Goal: Information Seeking & Learning: Learn about a topic

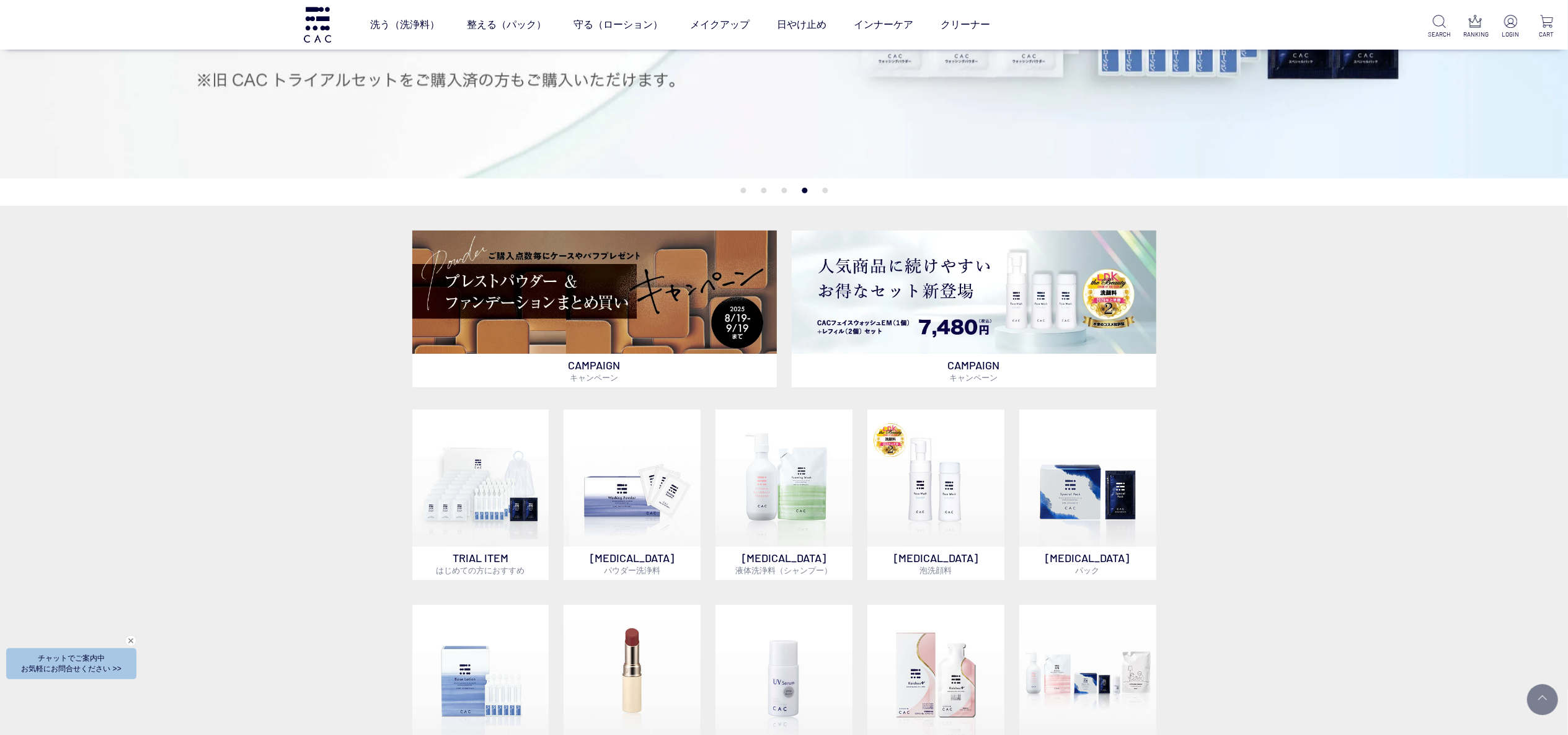
scroll to position [489, 0]
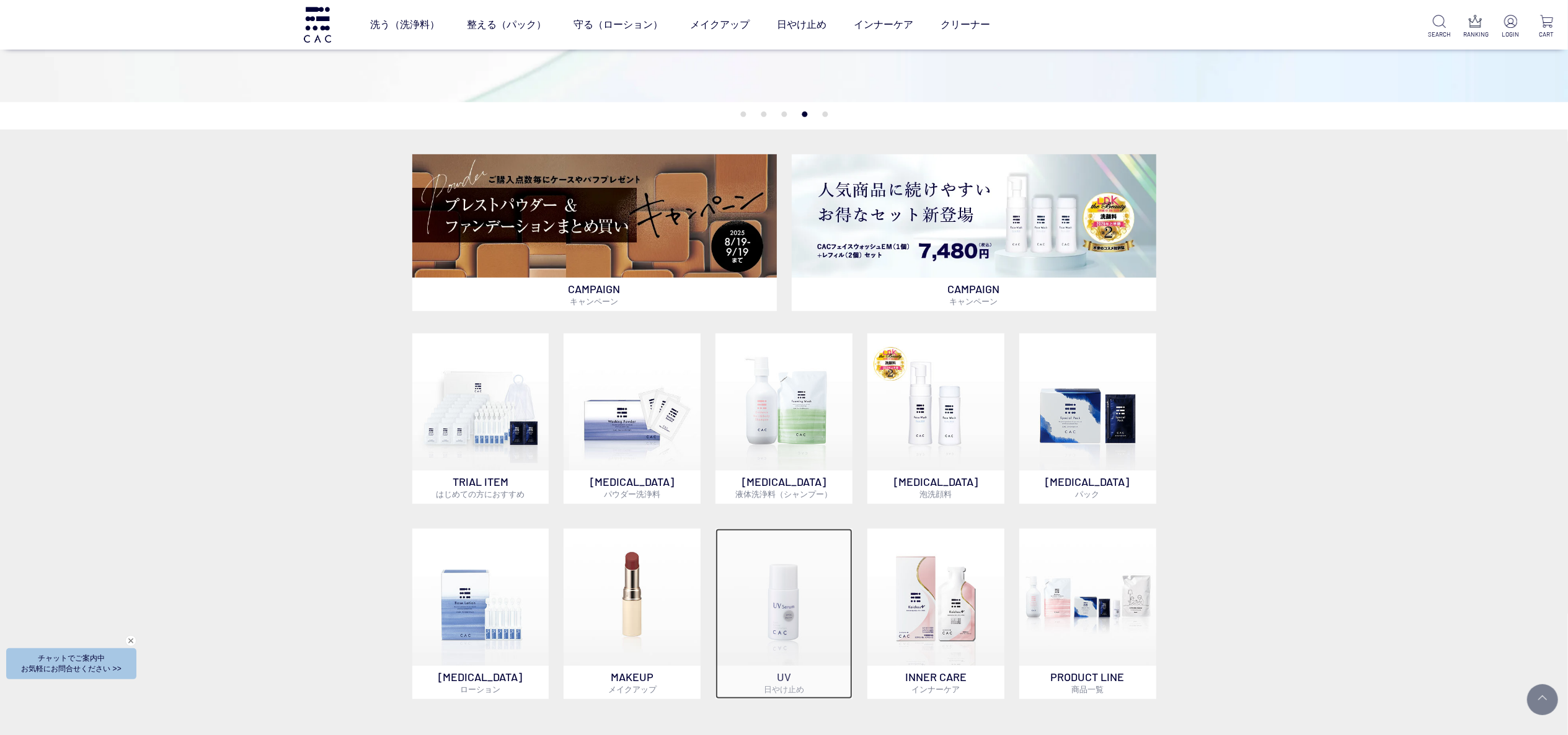
click at [813, 569] on img at bounding box center [784, 596] width 137 height 137
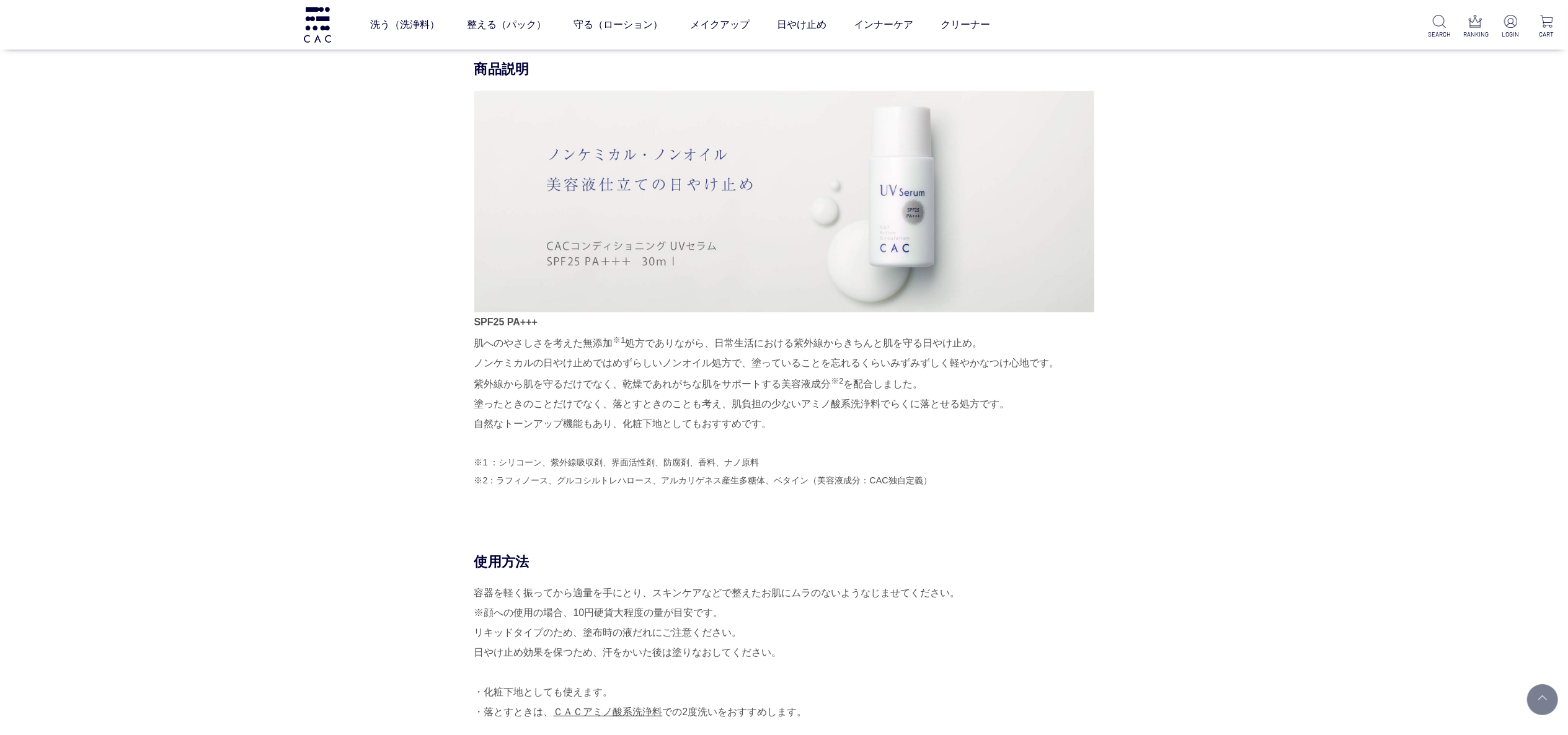
scroll to position [743, 0]
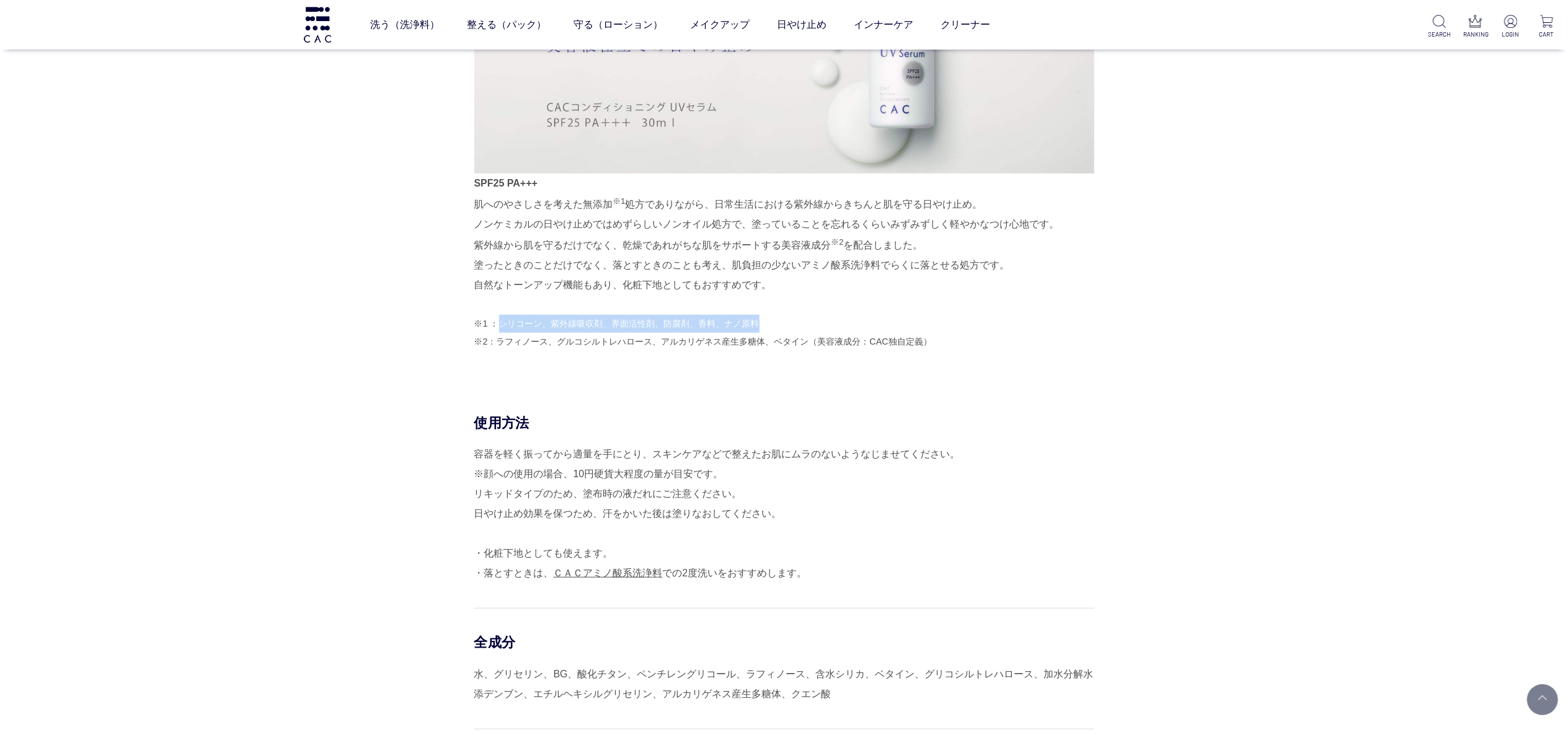
drag, startPoint x: 499, startPoint y: 323, endPoint x: 775, endPoint y: 323, distance: 276.0
click at [775, 323] on p "※1 ：シリコーン、紫外線吸収剤、界面活性剤、防腐剤、香料、ナノ原料 ※2：ラフィノース、グルコシルトレハロース、アルカリゲネス産生多糖体、ベタイン（美容液成…" at bounding box center [784, 333] width 620 height 36
copy p "シリコーン、紫外線吸収剤、界面活性剤、防腐剤、香料、ナノ原料"
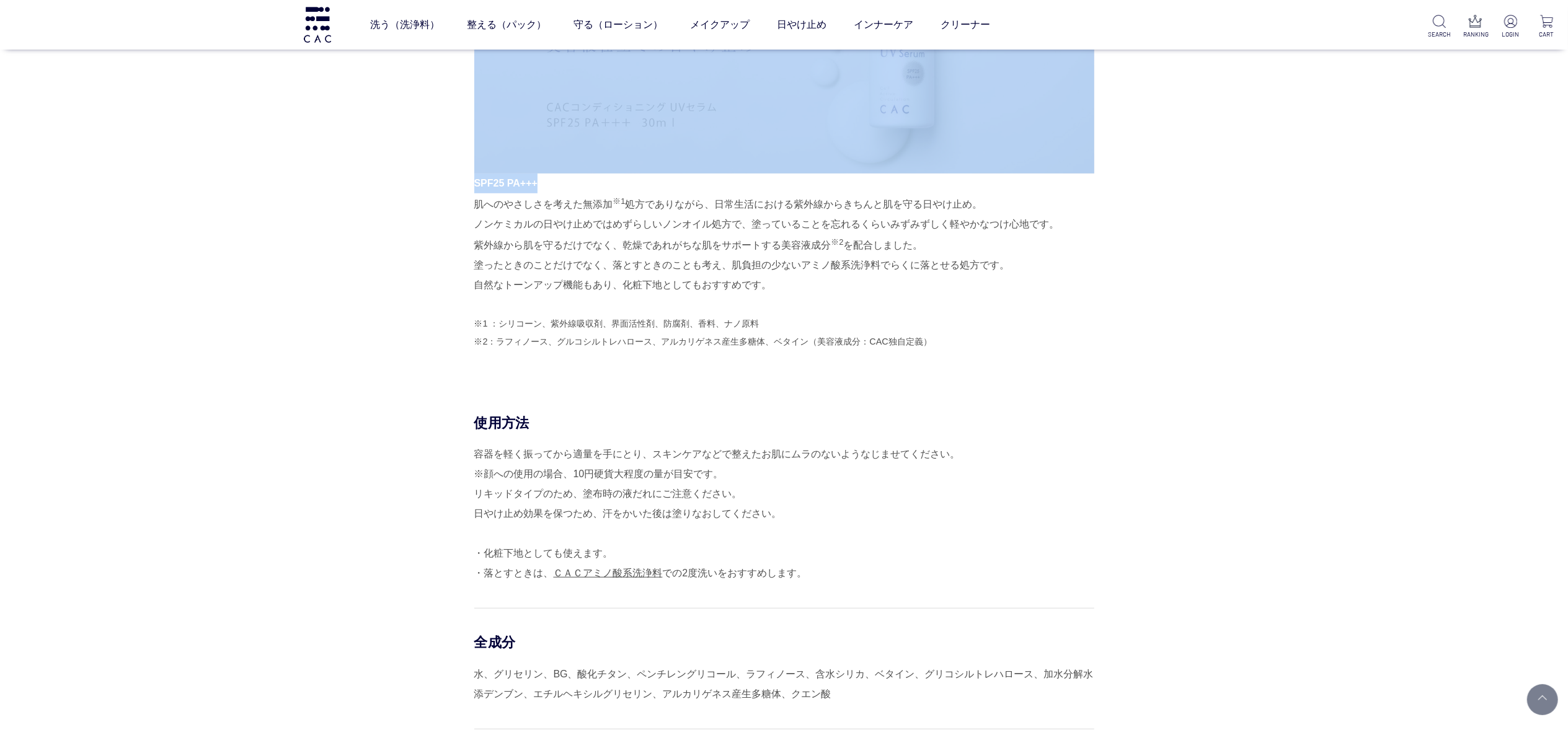
drag, startPoint x: 472, startPoint y: 184, endPoint x: 542, endPoint y: 187, distance: 70.1
click at [542, 187] on div "商品説明 SPF25 PA+++ 肌へのやさしさを考えた無添加 ※1 処方でありながら、日常生活における紫外線からきちんと肌を守る日やけ止め。 ノンケミカルの…" at bounding box center [784, 167] width 620 height 493
click at [570, 193] on p "SPF25 PA+++ 肌へのやさしさを考えた無添加 ※1 処方でありながら、日常生活における紫外線からきちんと肌を守る日やけ止め。 ノンケミカルの日やけ止め…" at bounding box center [784, 234] width 620 height 122
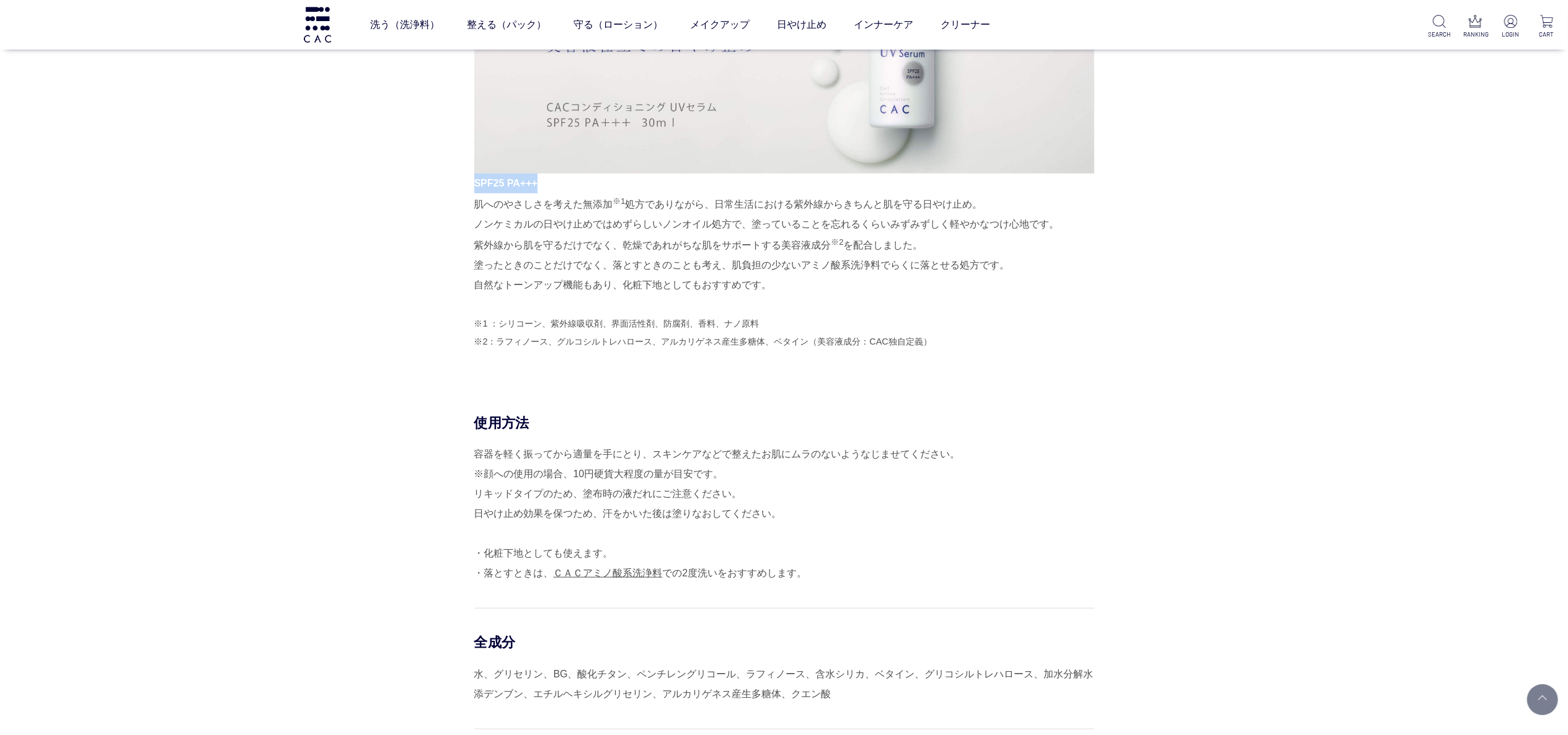
drag, startPoint x: 474, startPoint y: 187, endPoint x: 543, endPoint y: 187, distance: 69.0
click at [543, 187] on p "SPF25 PA+++ 肌へのやさしさを考えた無添加 ※1 処方でありながら、日常生活における紫外線からきちんと肌を守る日やけ止め。 ノンケミカルの日やけ止め…" at bounding box center [784, 234] width 620 height 122
copy span "SPF25 PA+++"
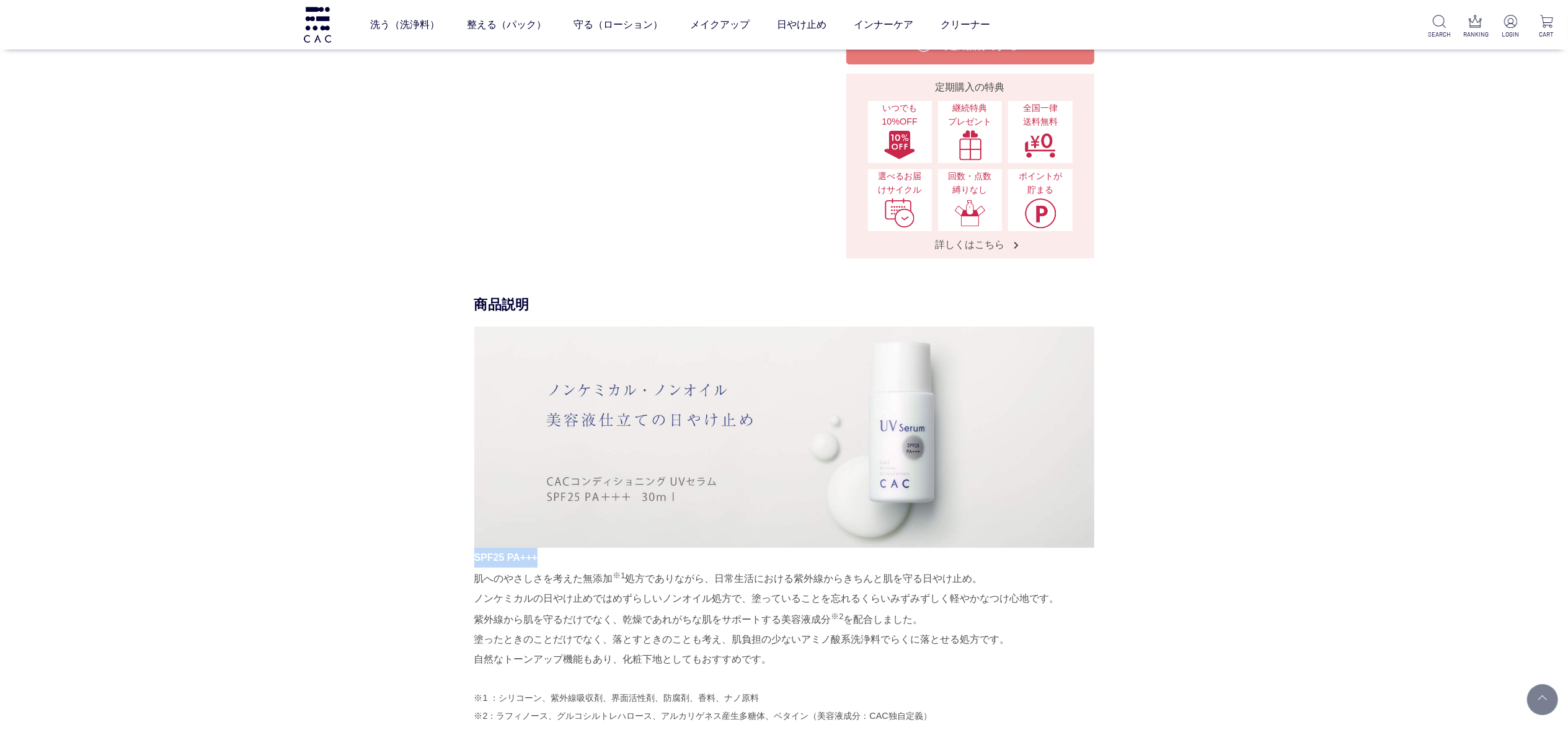
scroll to position [247, 0]
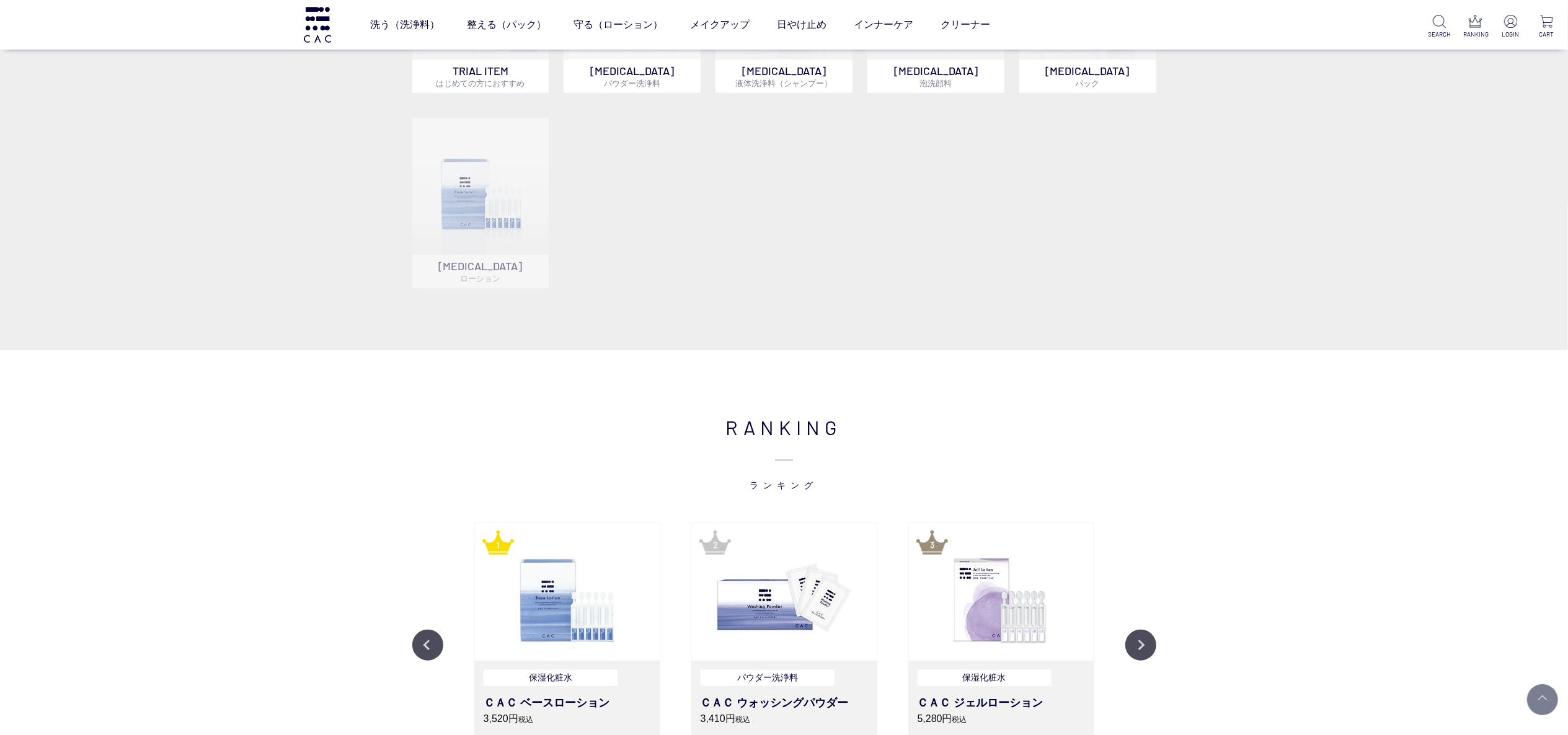
scroll to position [985, 0]
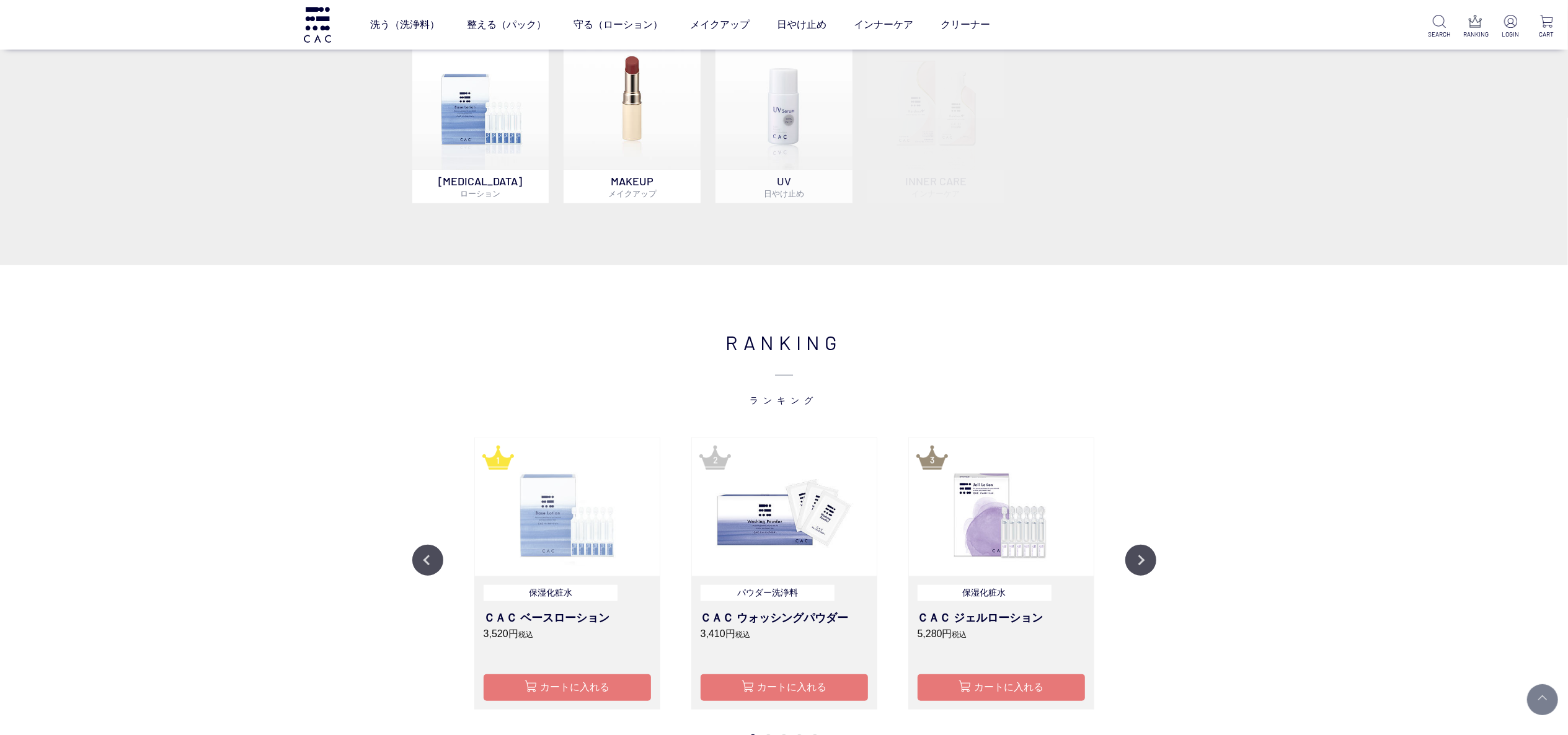
click at [556, 524] on img at bounding box center [567, 507] width 185 height 138
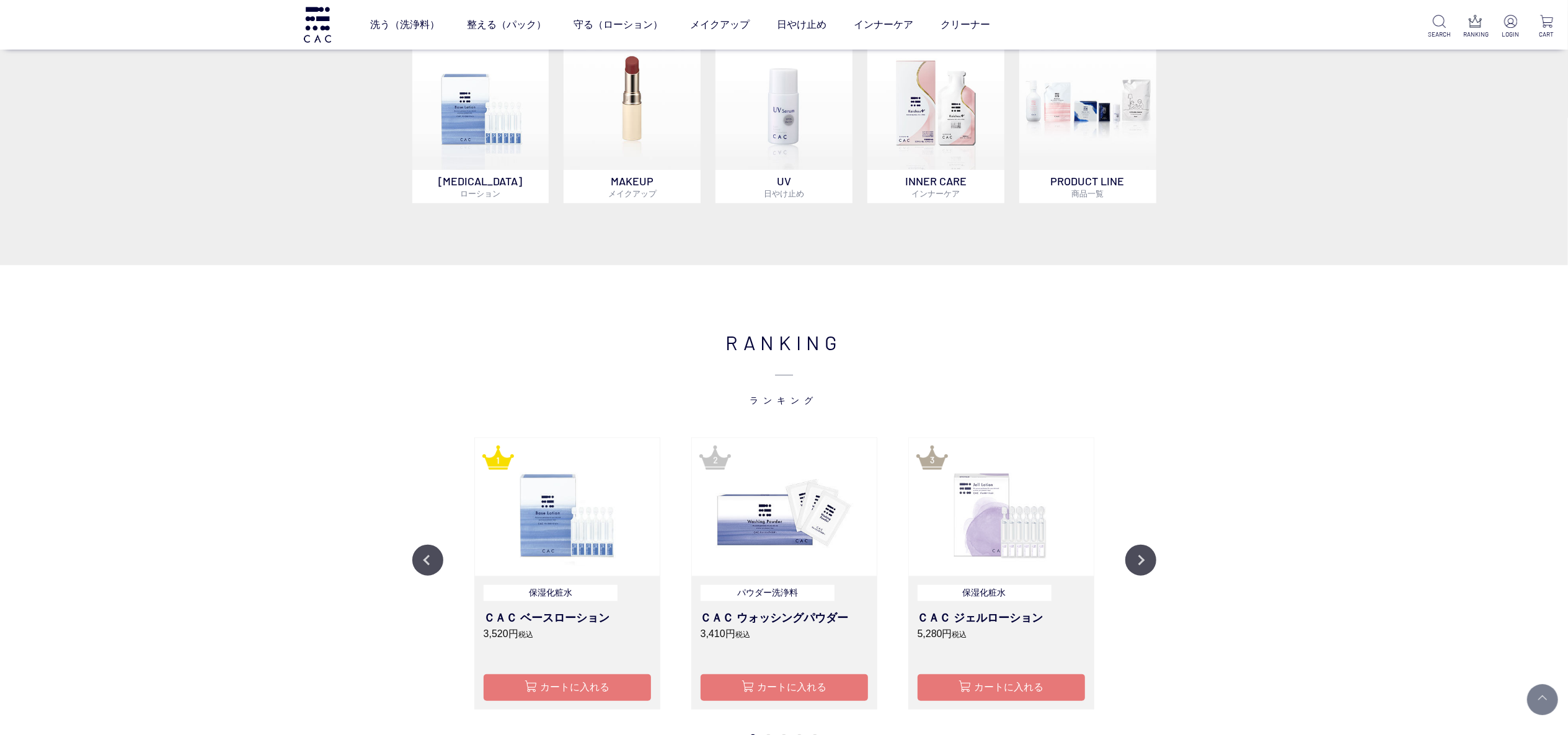
click at [978, 528] on img at bounding box center [1001, 507] width 185 height 138
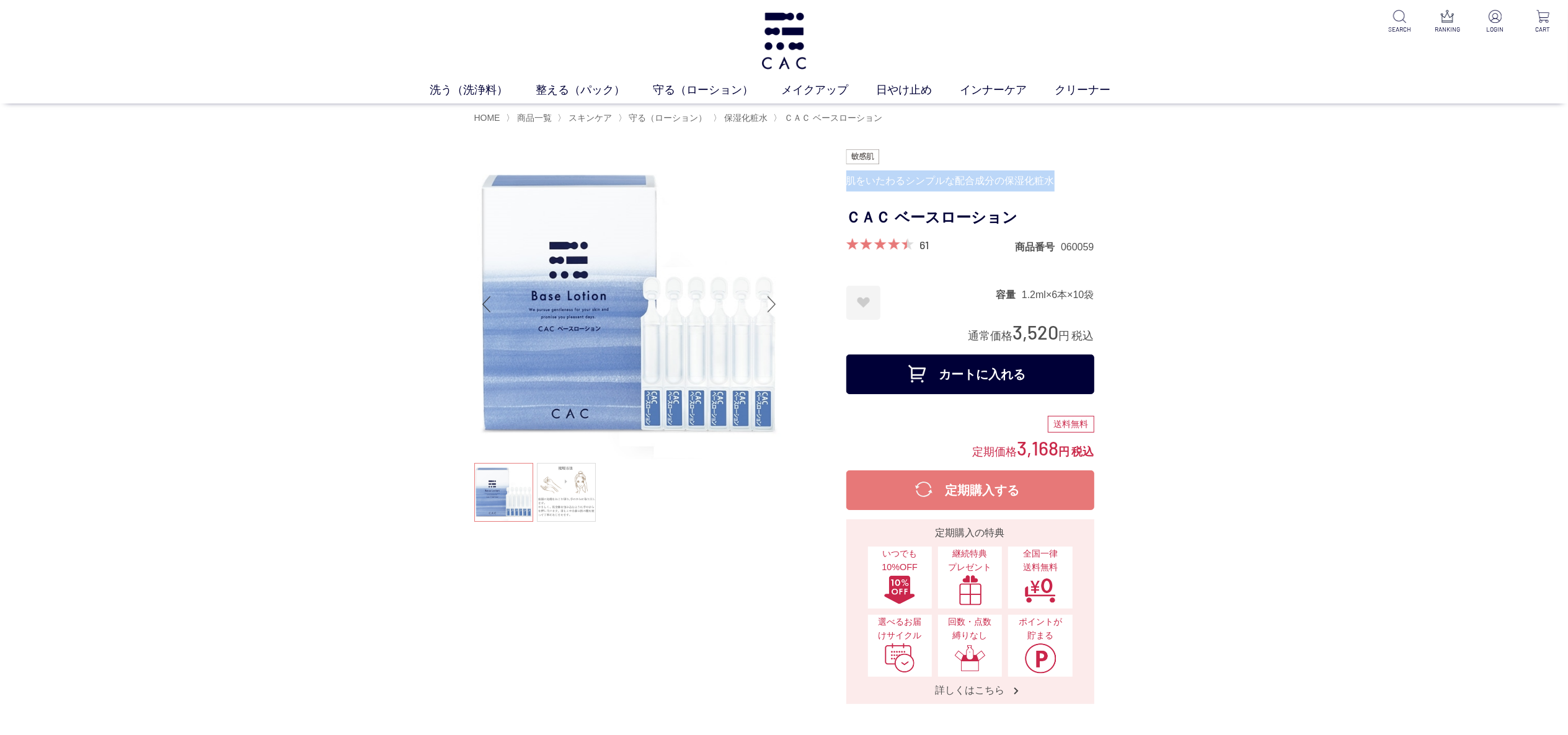
drag, startPoint x: 846, startPoint y: 179, endPoint x: 1056, endPoint y: 178, distance: 210.0
click at [1056, 178] on div "肌をいたわるシンプルな配合成分の保湿化粧水" at bounding box center [970, 181] width 248 height 21
copy div "肌をいたわるシンプルな配合成分の保湿化粧水"
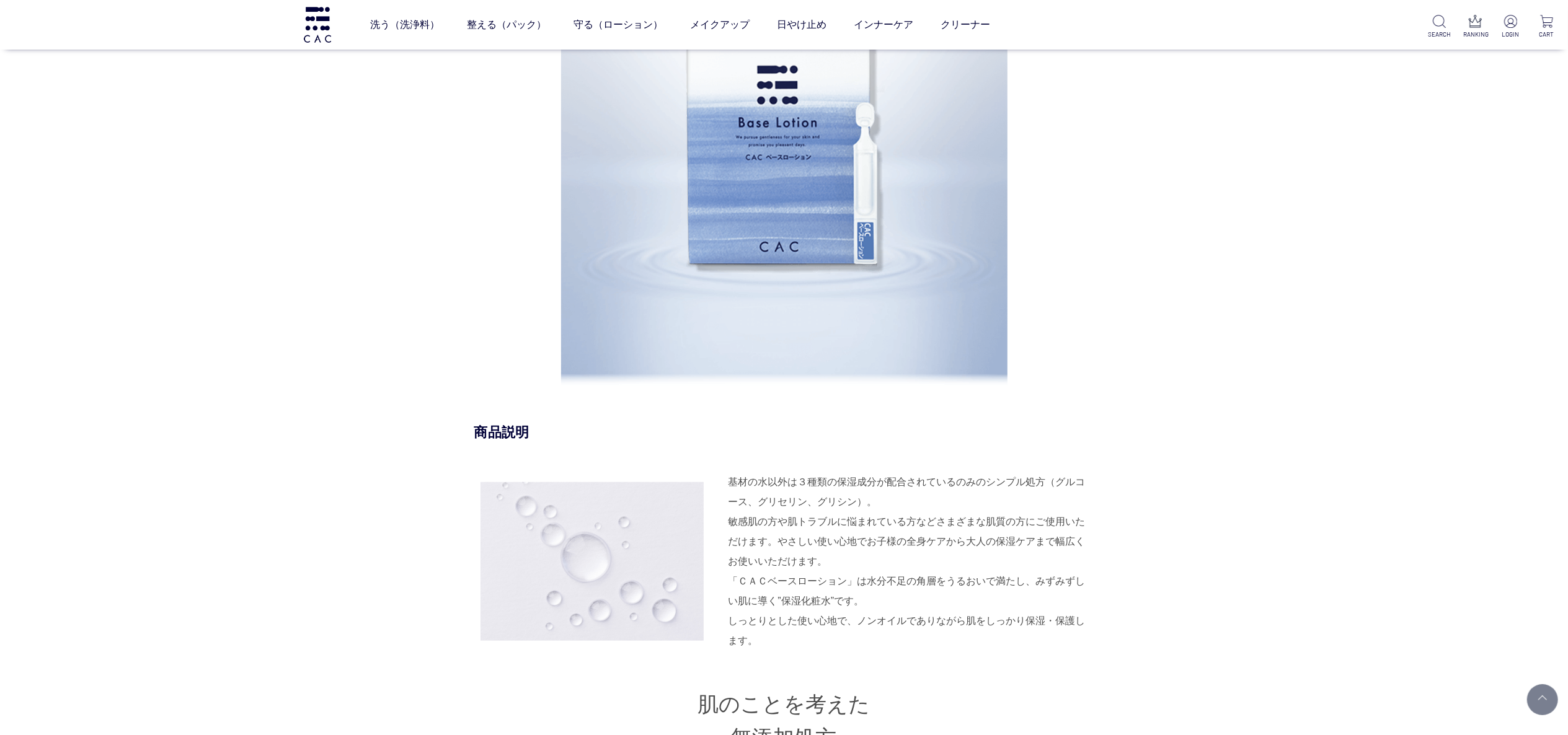
scroll to position [1363, 0]
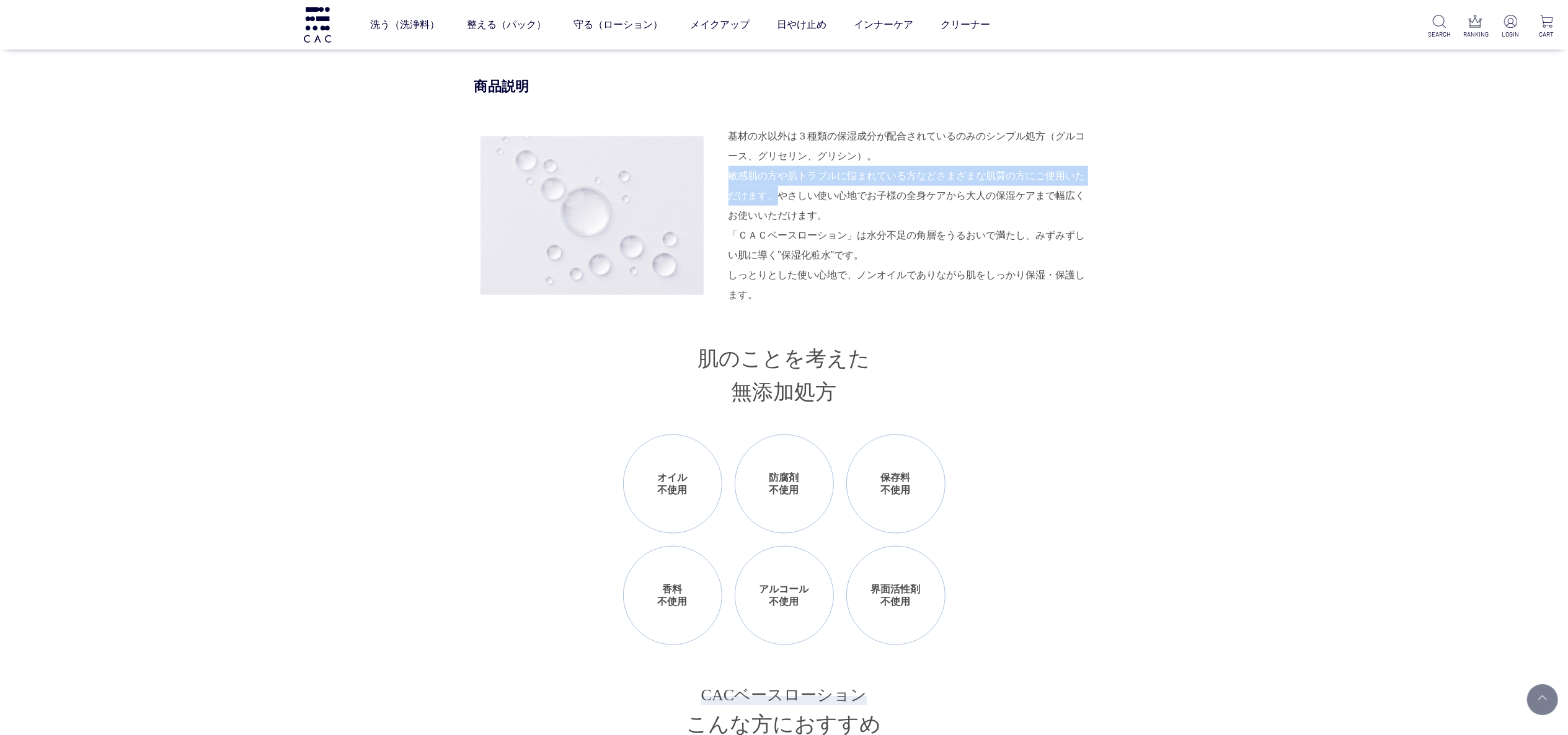
drag, startPoint x: 729, startPoint y: 177, endPoint x: 775, endPoint y: 190, distance: 47.8
click at [775, 190] on div "基材の水以外は３種類の保湿成分が配合されているのみのシンプル処方（グルコース、グリセリン、グリシン）。 敏感肌の方や肌トラブルに悩まれている方などさまざまな肌…" at bounding box center [911, 176] width 365 height 99
copy div "敏感肌の方や肌トラブルに悩まれている方などさまざまな肌質の方にご使用いただけます。"
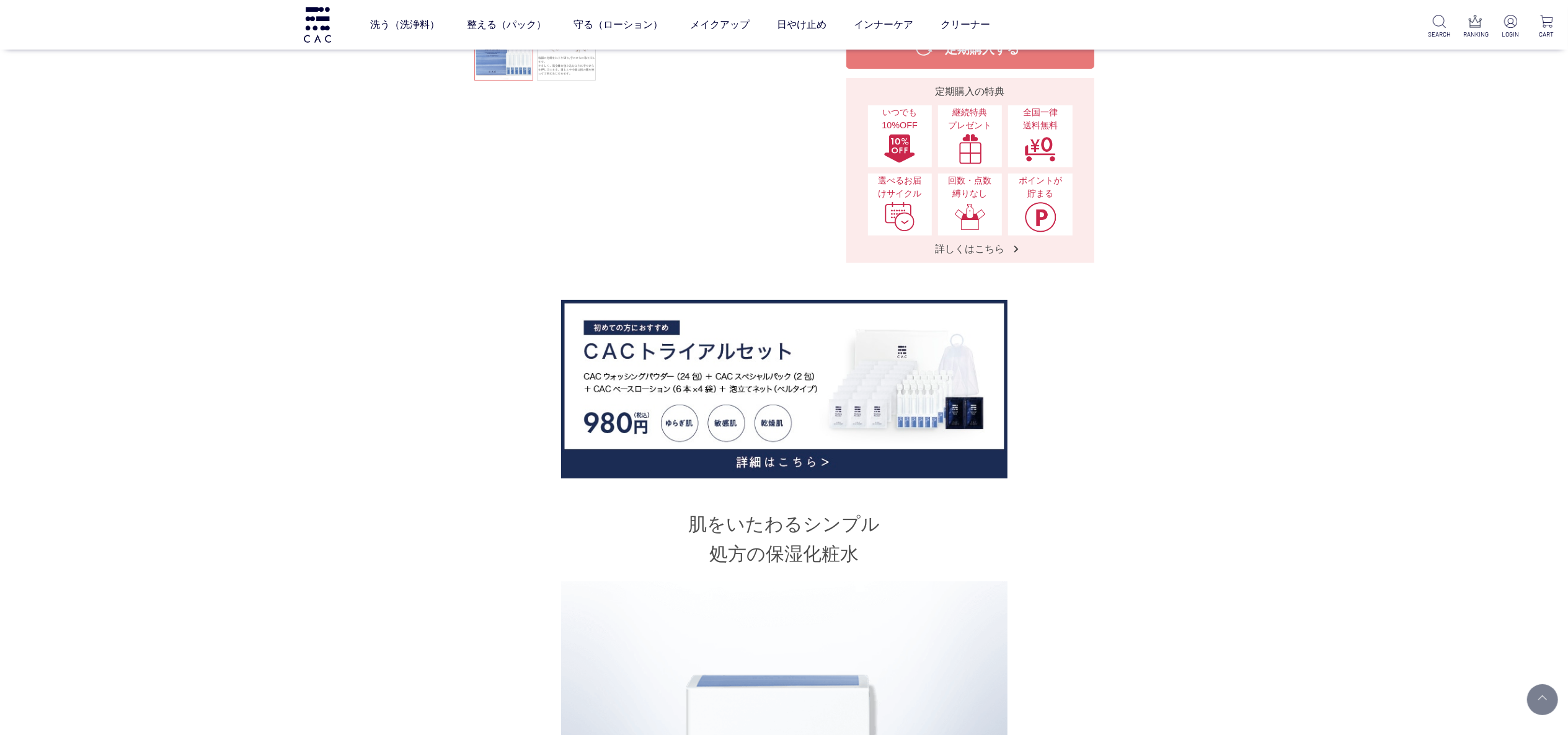
scroll to position [247, 0]
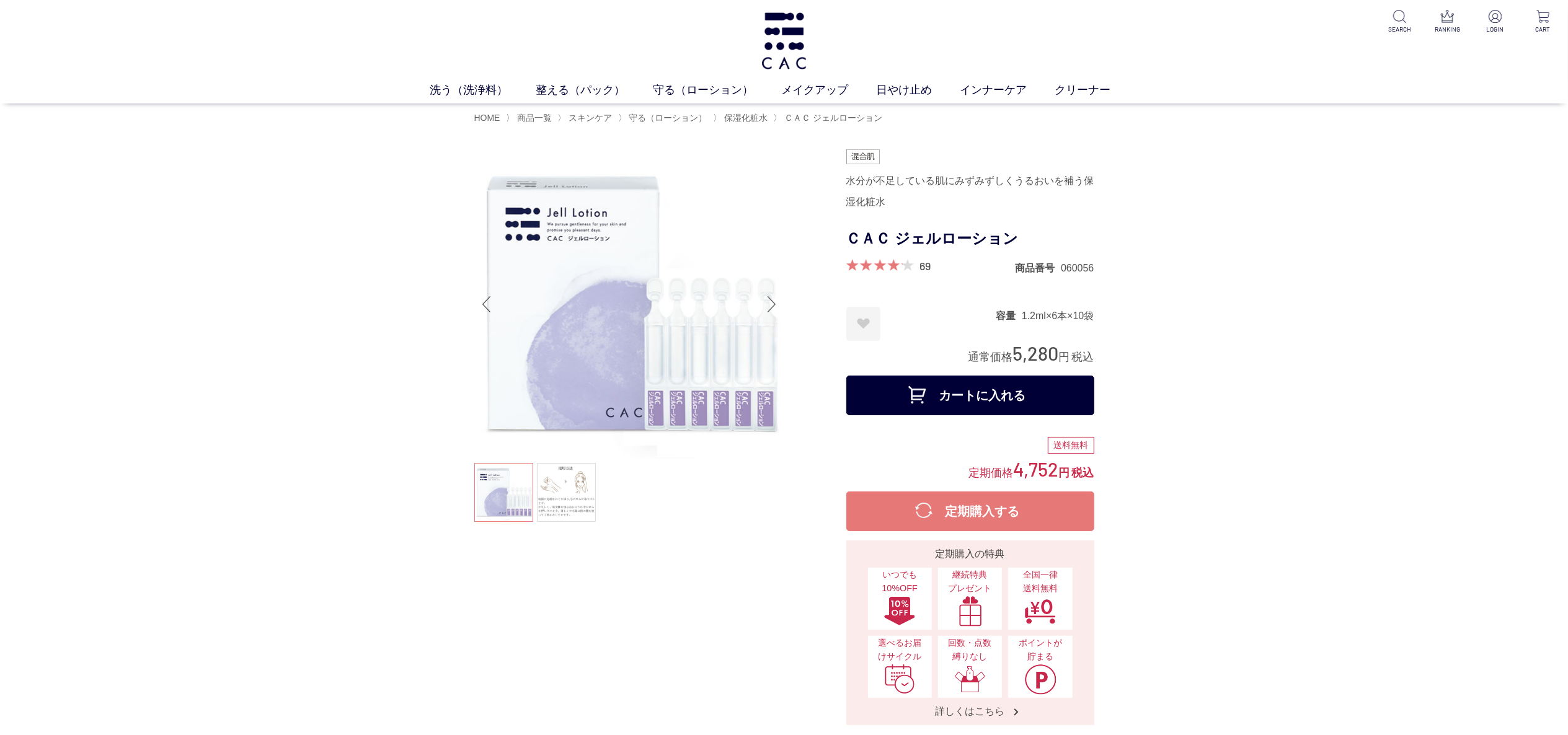
drag, startPoint x: 1013, startPoint y: 356, endPoint x: 1054, endPoint y: 354, distance: 41.0
click at [1054, 354] on span "5,280" at bounding box center [1036, 353] width 46 height 23
copy span "5,280"
